Goal: Transaction & Acquisition: Book appointment/travel/reservation

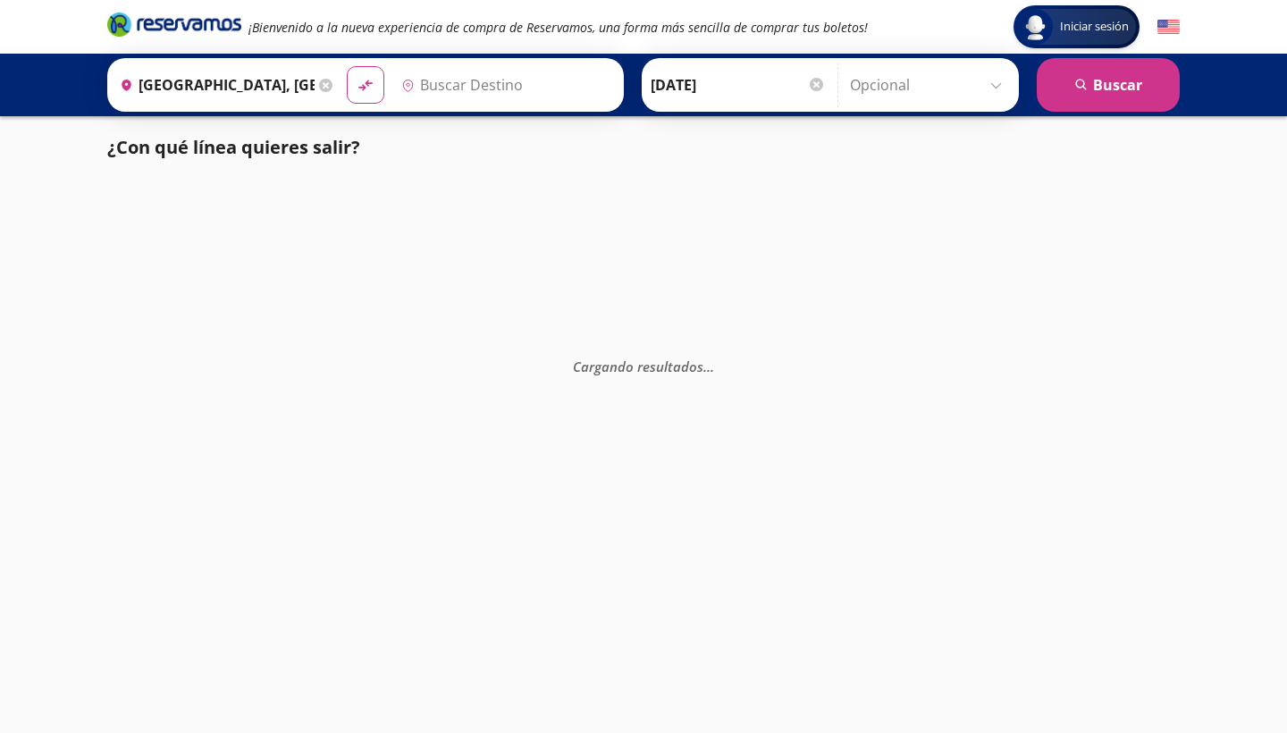
type input "[GEOGRAPHIC_DATA], [GEOGRAPHIC_DATA]"
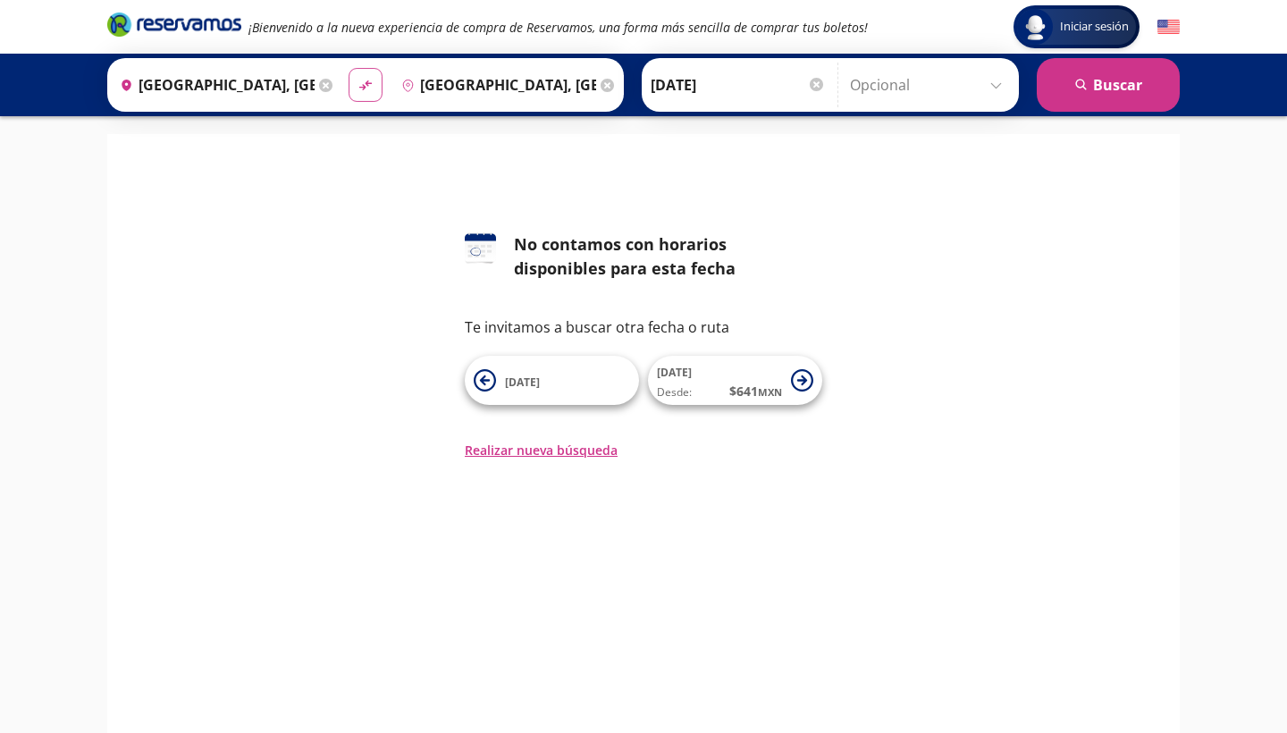
click at [373, 93] on icon "material-symbols:compare-arrows-rounded" at bounding box center [366, 85] width 16 height 17
type input "[GEOGRAPHIC_DATA], [GEOGRAPHIC_DATA]"
click at [373, 93] on icon "material-symbols:compare-arrows-rounded" at bounding box center [366, 85] width 16 height 17
type input "[GEOGRAPHIC_DATA], [GEOGRAPHIC_DATA]"
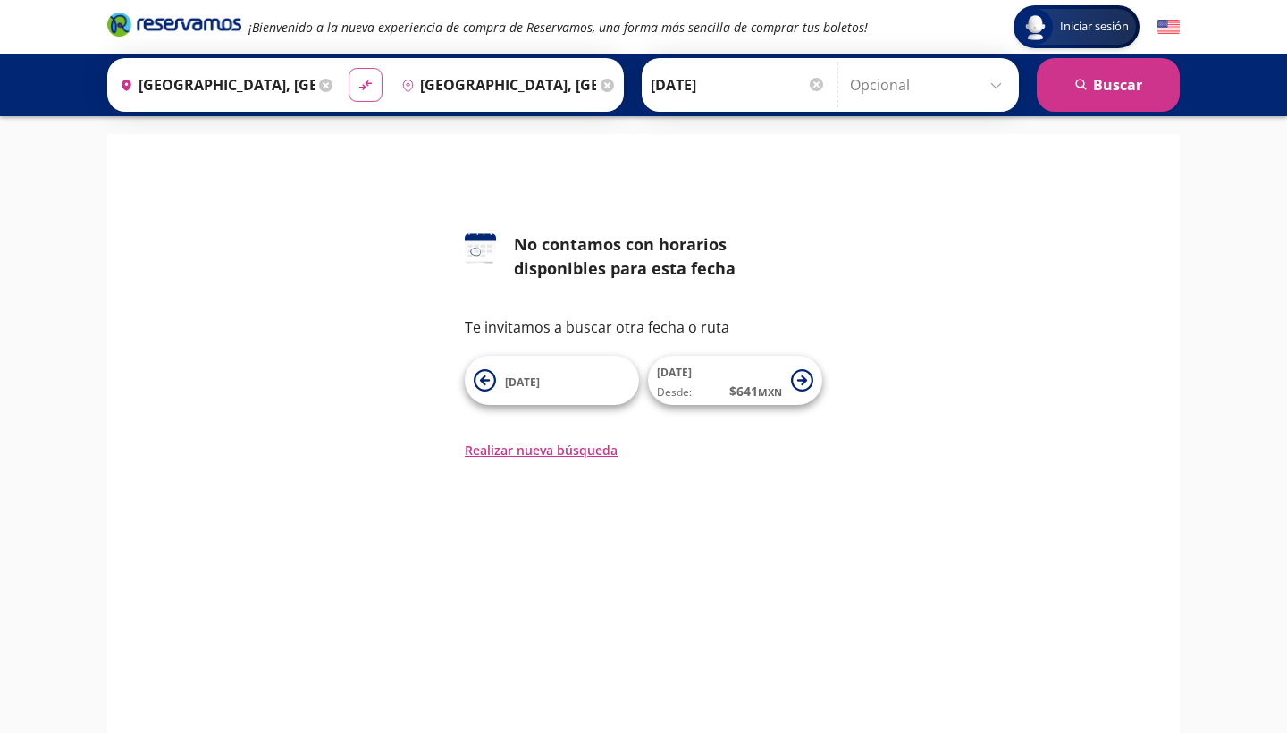
type input "[GEOGRAPHIC_DATA], [GEOGRAPHIC_DATA]"
click at [1087, 84] on icon "search" at bounding box center [1081, 85] width 13 height 13
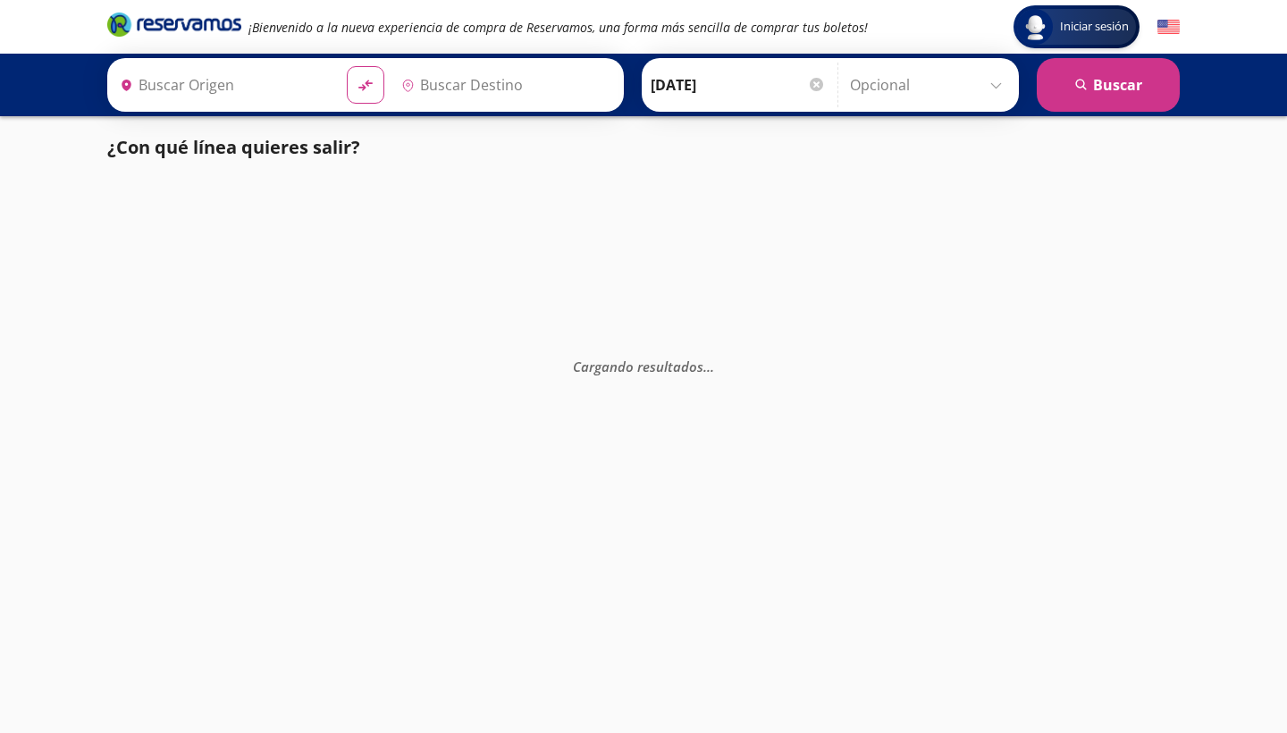
type input "[GEOGRAPHIC_DATA], [GEOGRAPHIC_DATA]"
